Goal: Check status

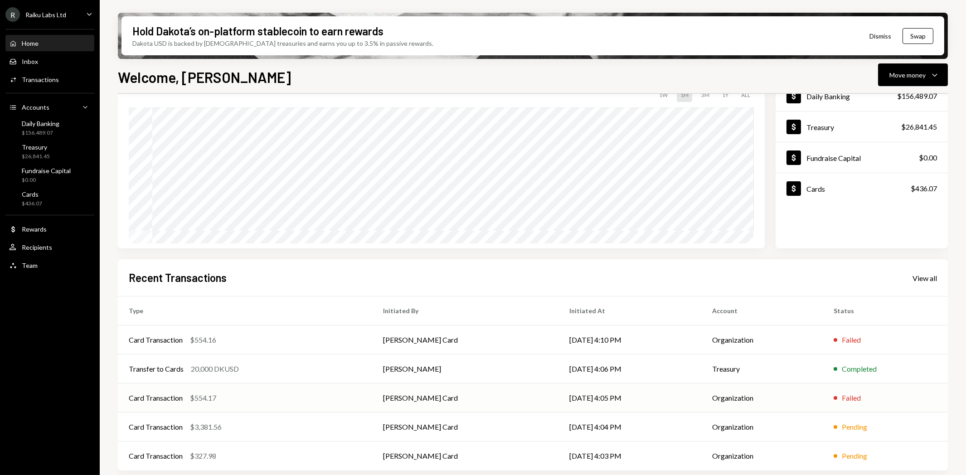
scroll to position [71, 0]
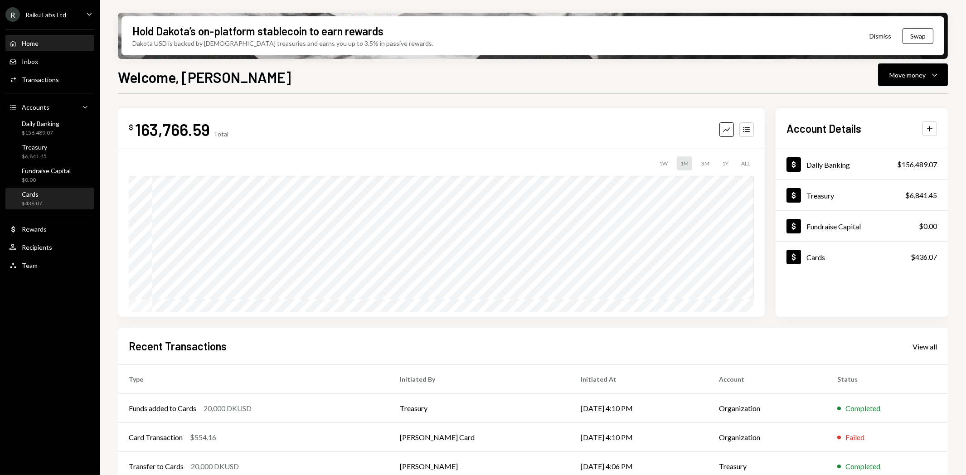
click at [35, 205] on div "$436.07" at bounding box center [32, 204] width 20 height 8
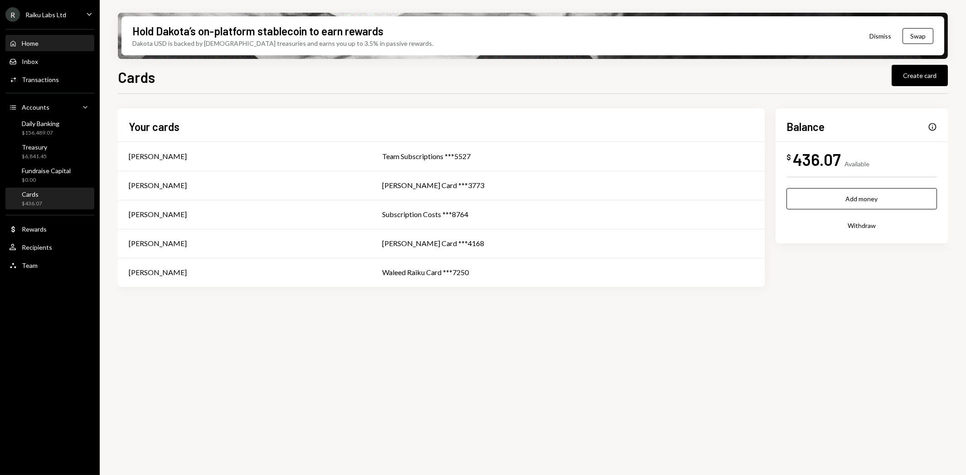
click at [36, 44] on div "Home" at bounding box center [30, 43] width 17 height 8
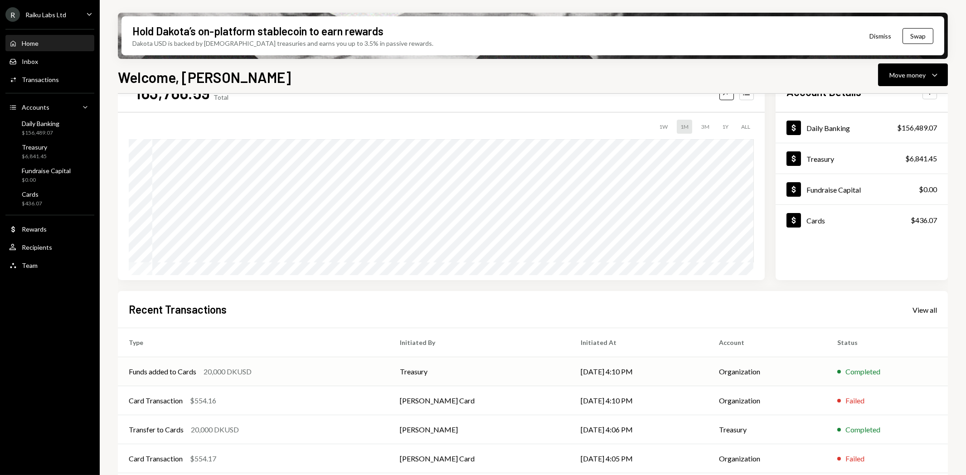
scroll to position [71, 0]
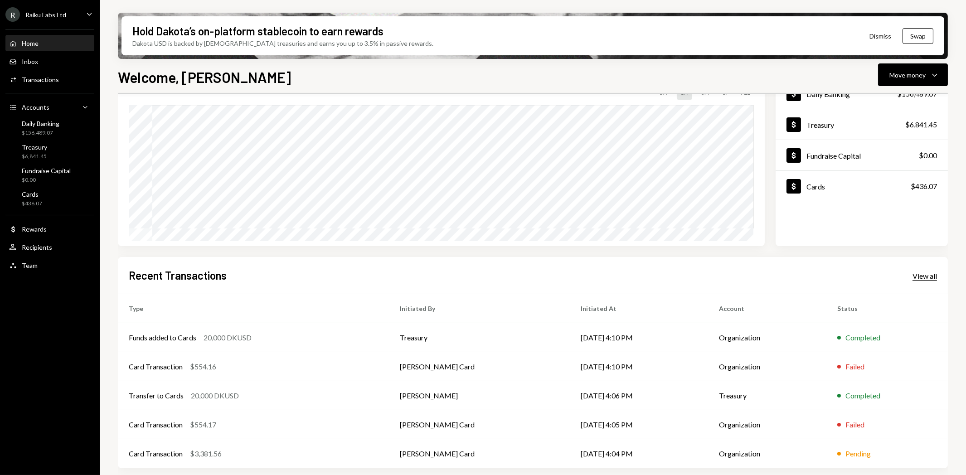
click at [931, 275] on div "View all" at bounding box center [925, 276] width 24 height 9
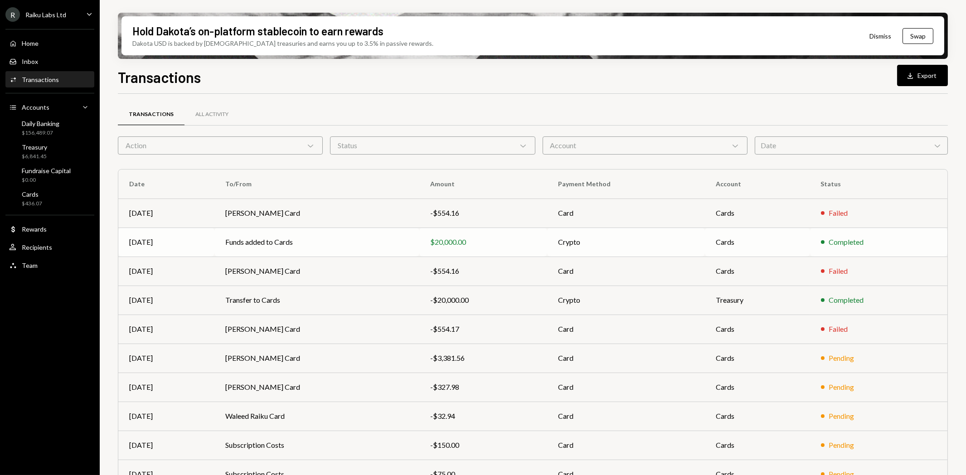
click at [445, 237] on div "$20,000.00" at bounding box center [483, 242] width 106 height 11
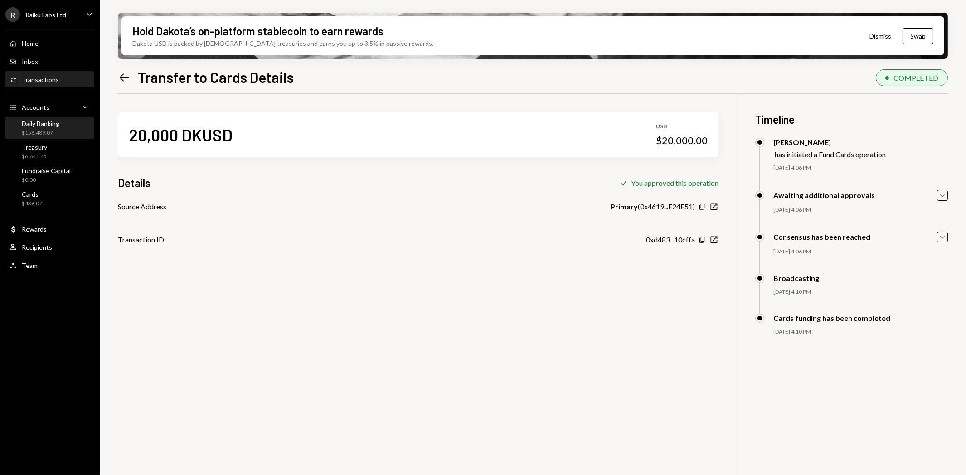
click at [58, 130] on div "$156,489.07" at bounding box center [41, 133] width 38 height 8
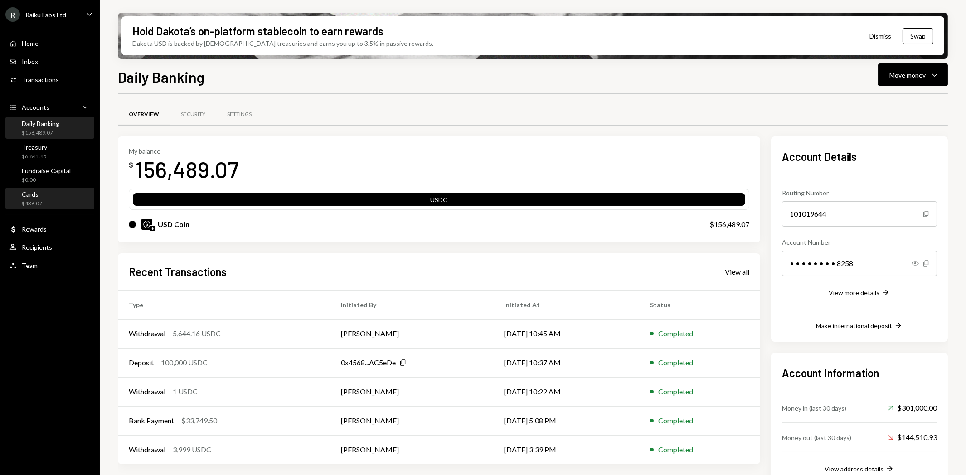
click at [35, 193] on div "Cards" at bounding box center [32, 194] width 20 height 8
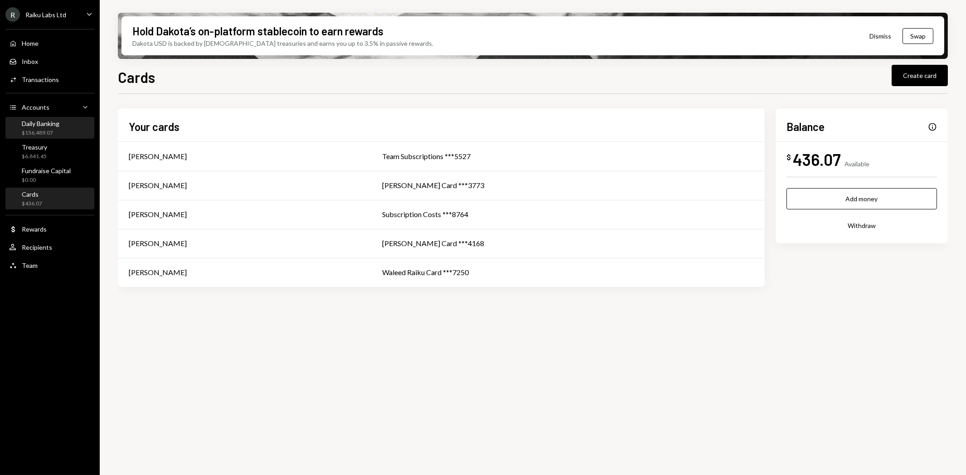
click at [32, 124] on div "Daily Banking" at bounding box center [41, 124] width 38 height 8
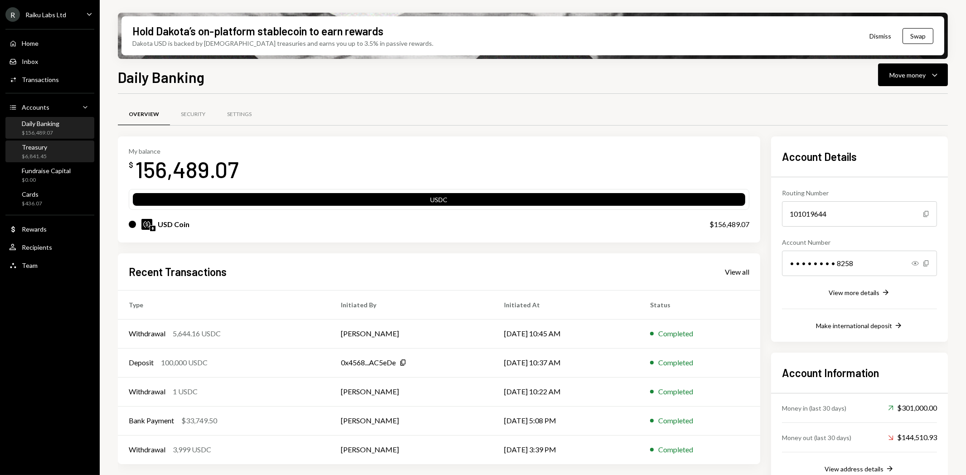
click at [35, 156] on div "$6,841.45" at bounding box center [34, 157] width 25 height 8
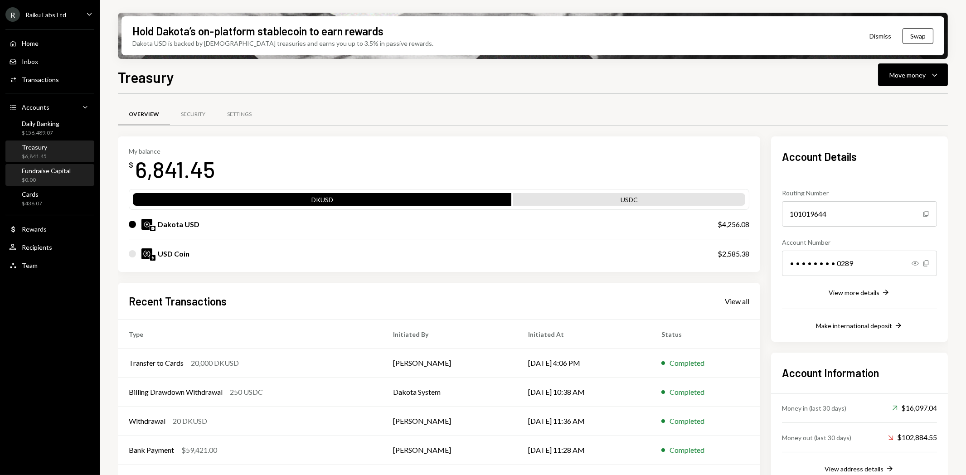
click at [35, 176] on div "$0.00" at bounding box center [46, 180] width 49 height 8
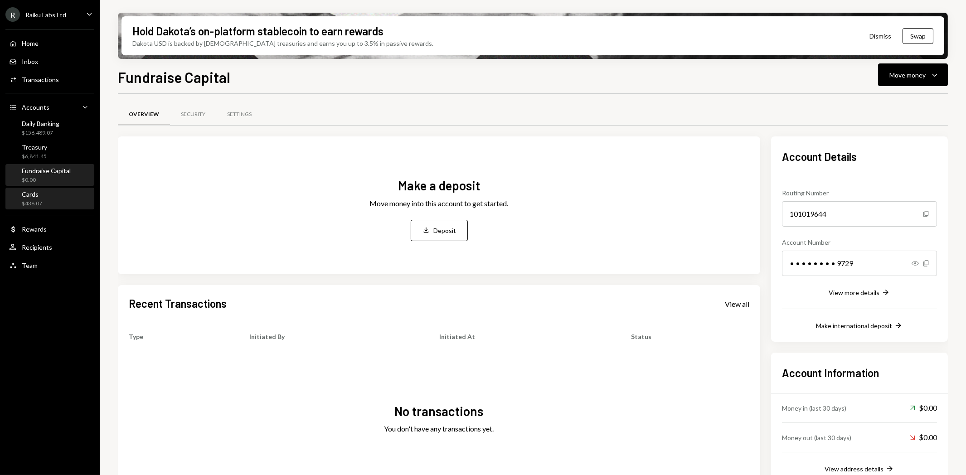
click at [28, 195] on div "Cards" at bounding box center [32, 194] width 20 height 8
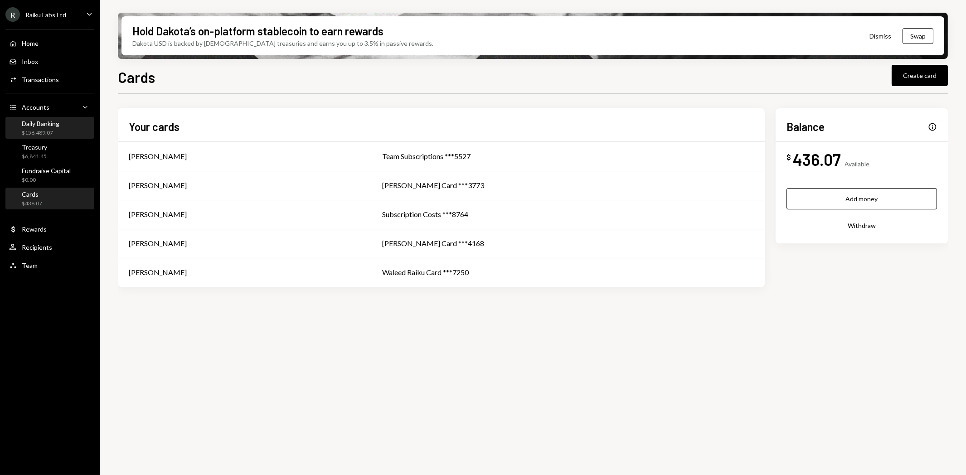
click at [45, 129] on div "$156,489.07" at bounding box center [41, 133] width 38 height 8
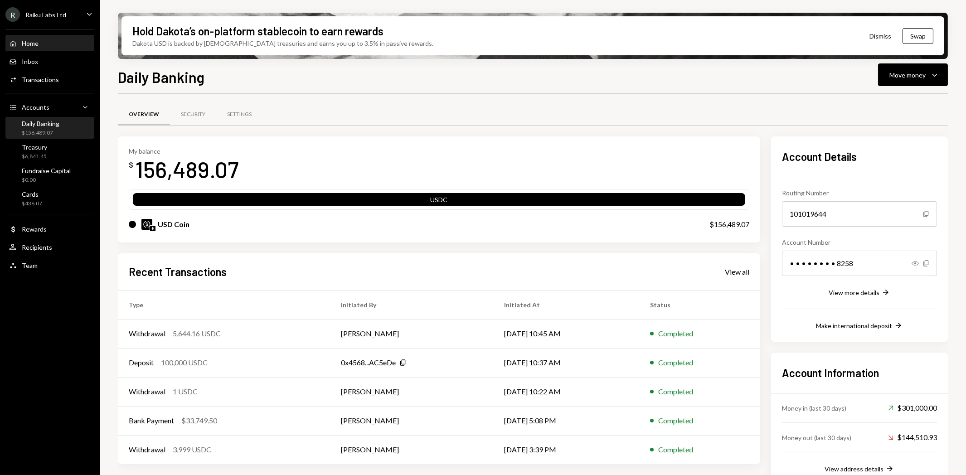
click at [23, 47] on div "Home" at bounding box center [30, 43] width 17 height 8
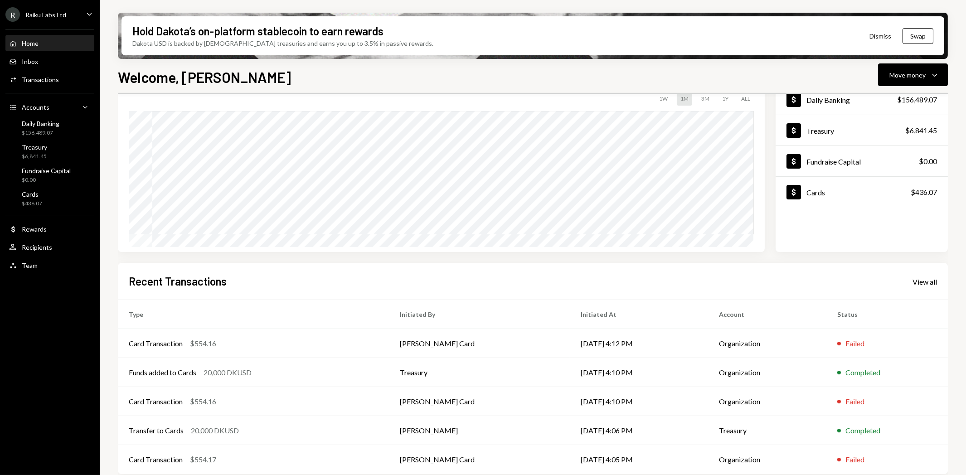
scroll to position [71, 0]
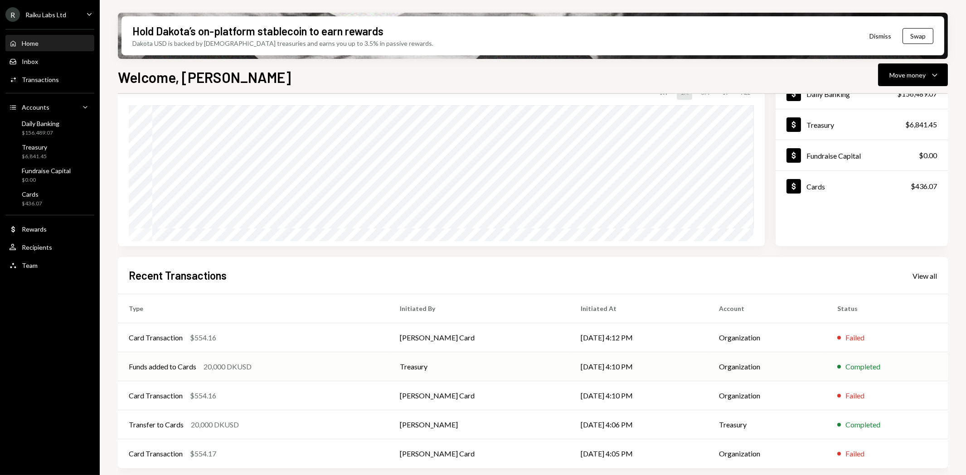
click at [857, 367] on div "Completed" at bounding box center [863, 366] width 35 height 11
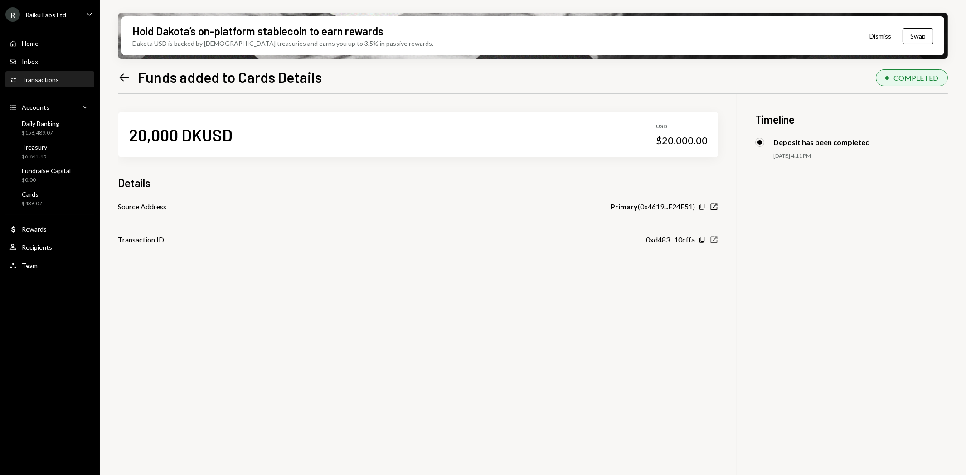
click at [712, 241] on icon "New Window" at bounding box center [714, 239] width 9 height 9
click at [41, 49] on div "Home Home" at bounding box center [50, 43] width 82 height 15
